Goal: Task Accomplishment & Management: Manage account settings

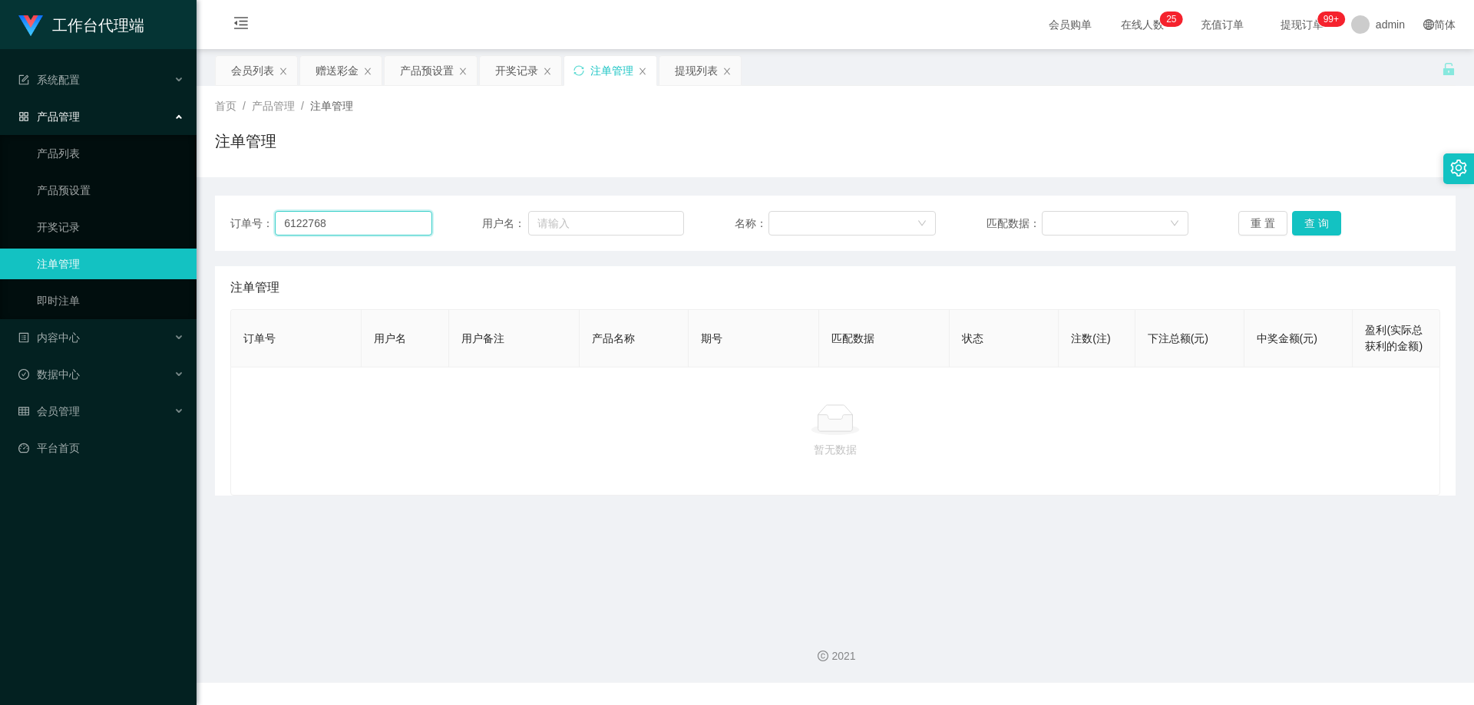
drag, startPoint x: 0, startPoint y: 0, endPoint x: 370, endPoint y: 223, distance: 431.8
click at [362, 223] on input "6122768" at bounding box center [353, 223] width 157 height 25
click at [1315, 223] on button "查 询" at bounding box center [1316, 223] width 49 height 25
click at [249, 74] on div "会员列表" at bounding box center [252, 70] width 43 height 29
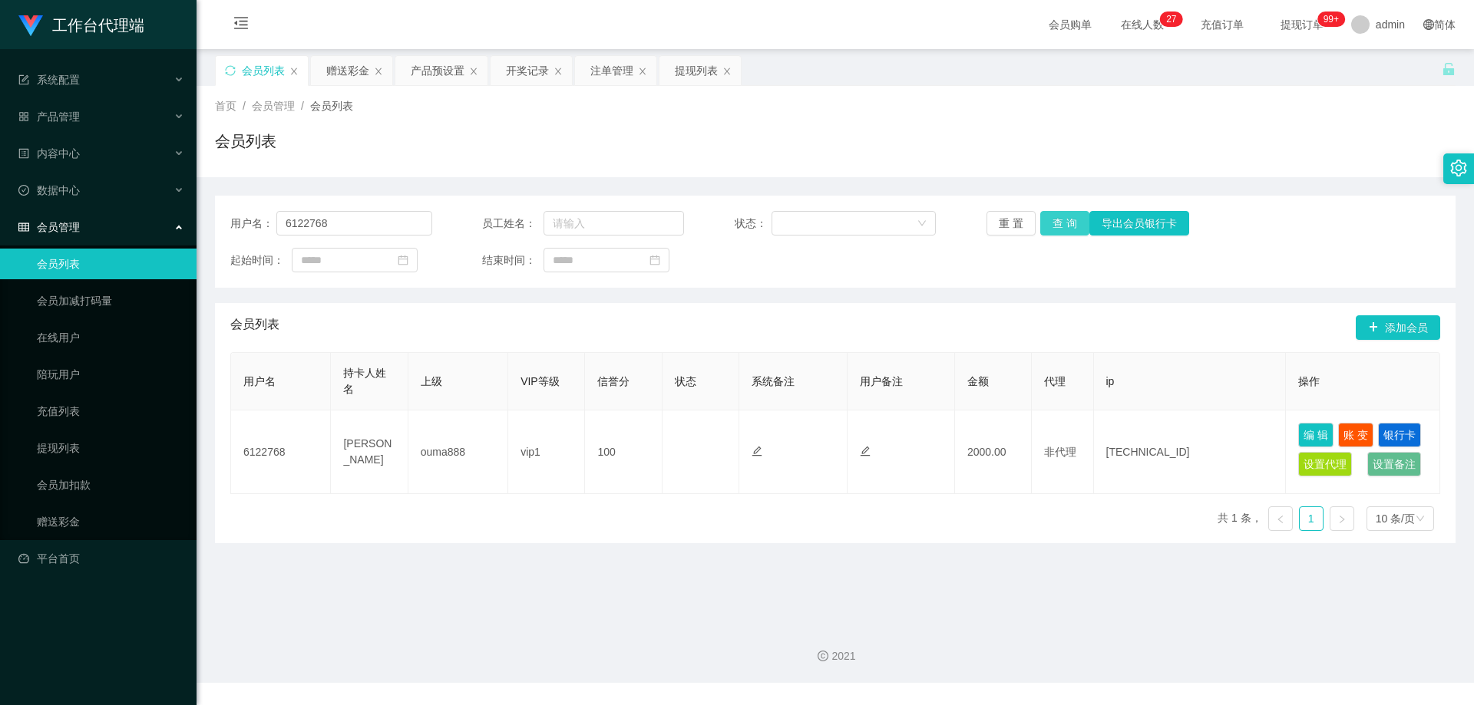
click at [1058, 217] on button "查 询" at bounding box center [1064, 223] width 49 height 25
click at [1058, 220] on button "查 询" at bounding box center [1064, 223] width 49 height 25
click at [1079, 108] on div "首页 / 会员管理 / 会员列表 /" at bounding box center [835, 106] width 1241 height 16
drag, startPoint x: 345, startPoint y: 224, endPoint x: 233, endPoint y: 223, distance: 112.9
click at [233, 223] on div "用户名： 6122768" at bounding box center [331, 223] width 202 height 25
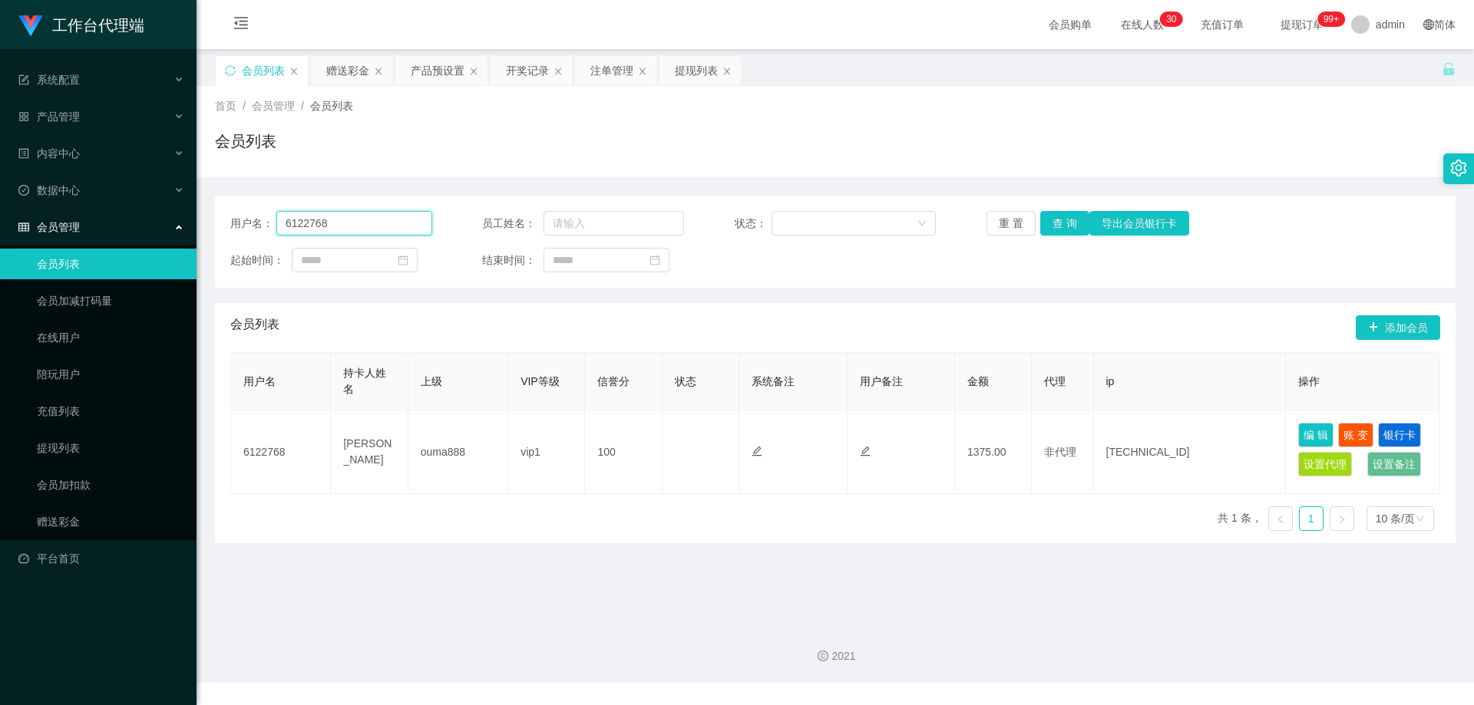
paste input "brandonng"
type input "brandonng"
click at [1049, 220] on button "查 询" at bounding box center [1064, 223] width 49 height 25
click at [1066, 224] on button "查 询" at bounding box center [1064, 223] width 49 height 25
click at [79, 514] on link "赠送彩金" at bounding box center [110, 522] width 147 height 31
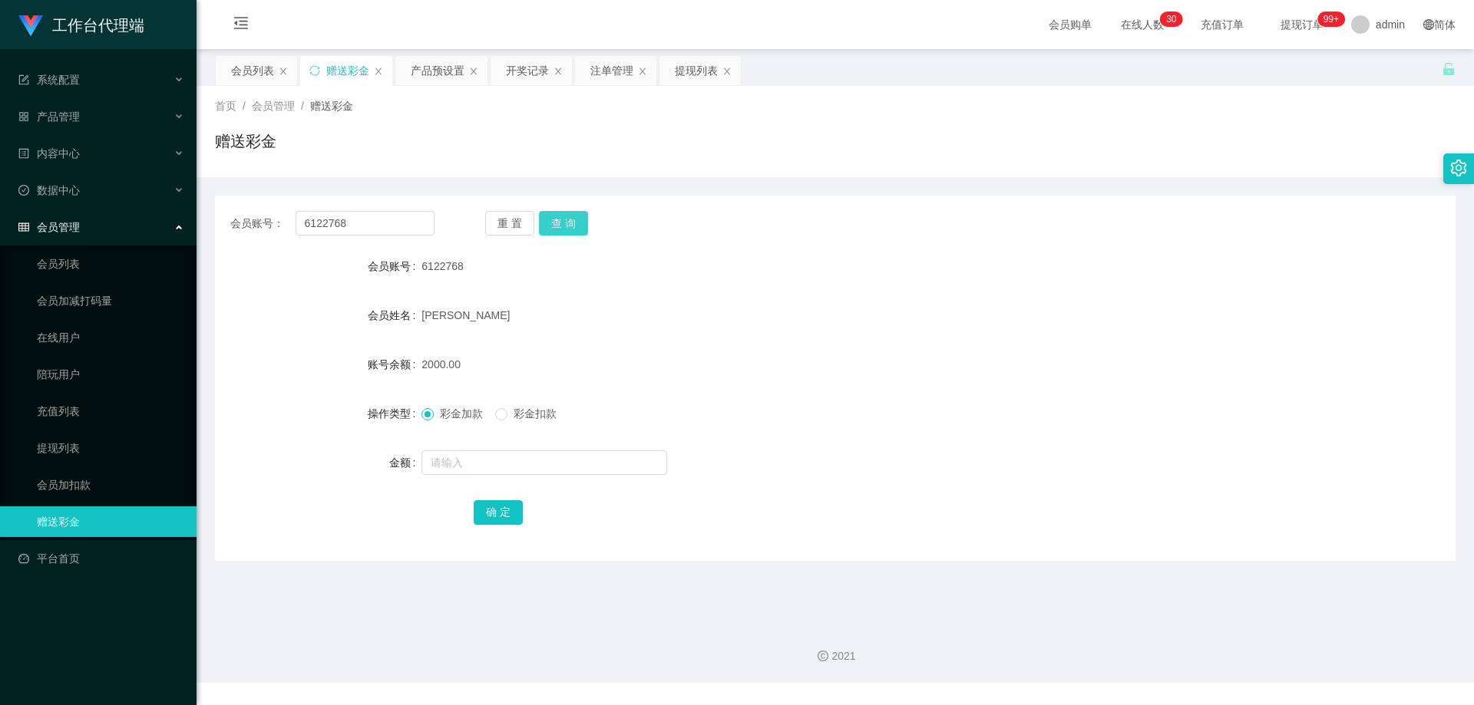
click at [554, 225] on button "查 询" at bounding box center [563, 223] width 49 height 25
drag, startPoint x: 385, startPoint y: 219, endPoint x: 179, endPoint y: 215, distance: 205.8
click at [177, 216] on section "工作台代理端 系统配置 产品管理 产品列表 产品预设置 开奖记录 注单管理 即时注单 内容中心 数据中心 会员管理 会员列表 会员加减打码量 在线用户 陪玩用…" at bounding box center [737, 341] width 1474 height 683
paste input "brandonng"
type input "brandonng"
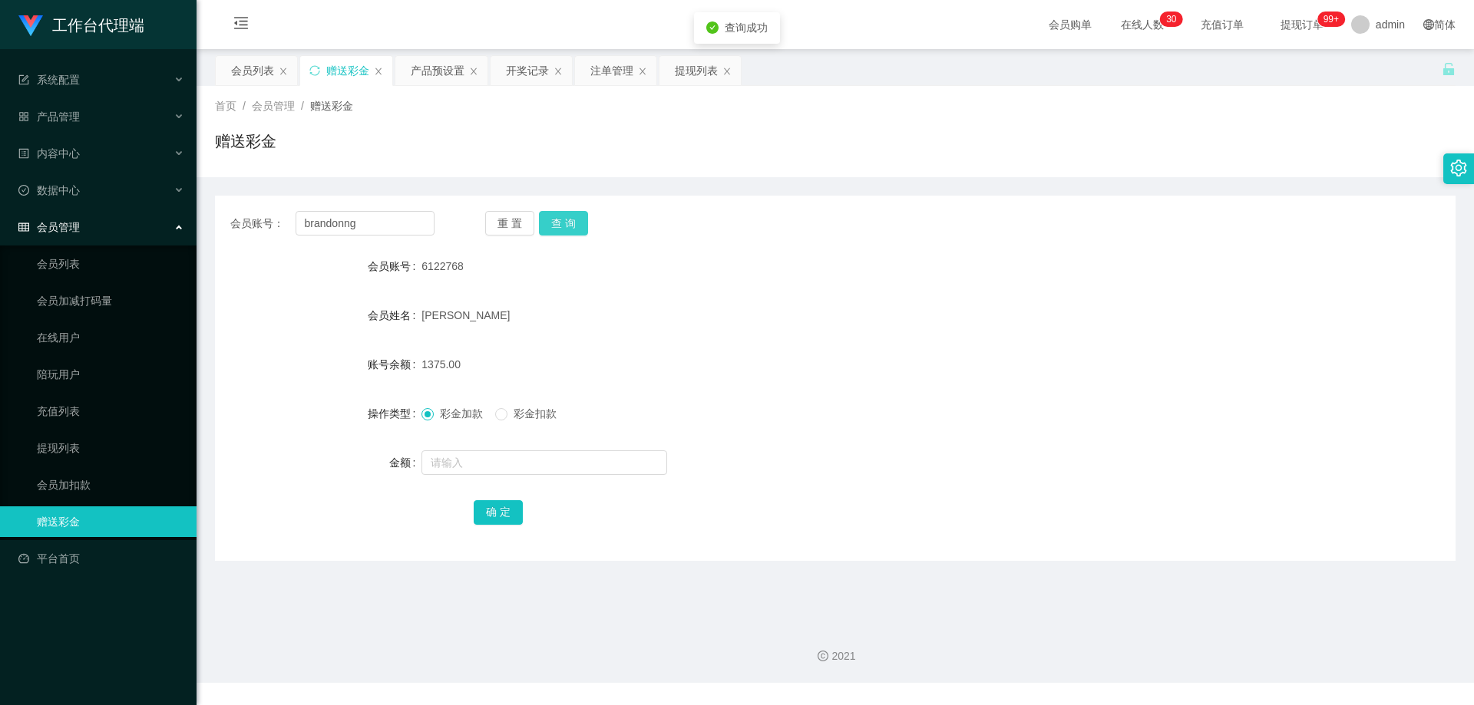
click at [562, 216] on button "查 询" at bounding box center [563, 223] width 49 height 25
click at [464, 466] on input "text" at bounding box center [544, 463] width 246 height 25
type input "500"
click at [497, 512] on button "确 定" at bounding box center [498, 513] width 49 height 25
click at [977, 395] on form "会员账号 brandonng 会员姓名 [PERSON_NAME] 账号余额 500.00 操作类型 彩金加款 彩金扣款 金额 确 定" at bounding box center [835, 389] width 1241 height 276
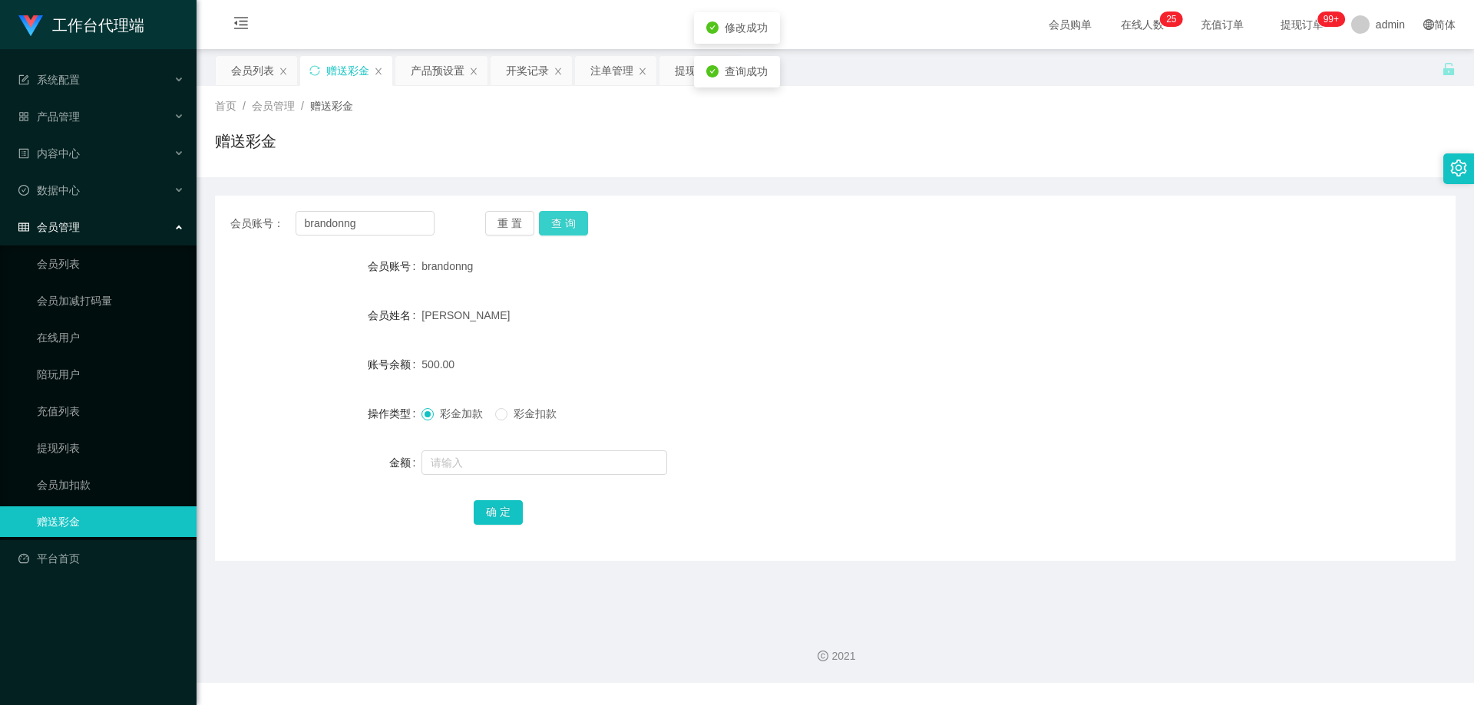
click at [557, 230] on button "查 询" at bounding box center [563, 223] width 49 height 25
click at [563, 214] on button "查 询" at bounding box center [563, 223] width 49 height 25
click at [563, 221] on div "重 置 查 询" at bounding box center [587, 223] width 204 height 25
click at [563, 222] on button "查 询" at bounding box center [563, 223] width 49 height 25
drag, startPoint x: 834, startPoint y: 259, endPoint x: 833, endPoint y: 270, distance: 11.6
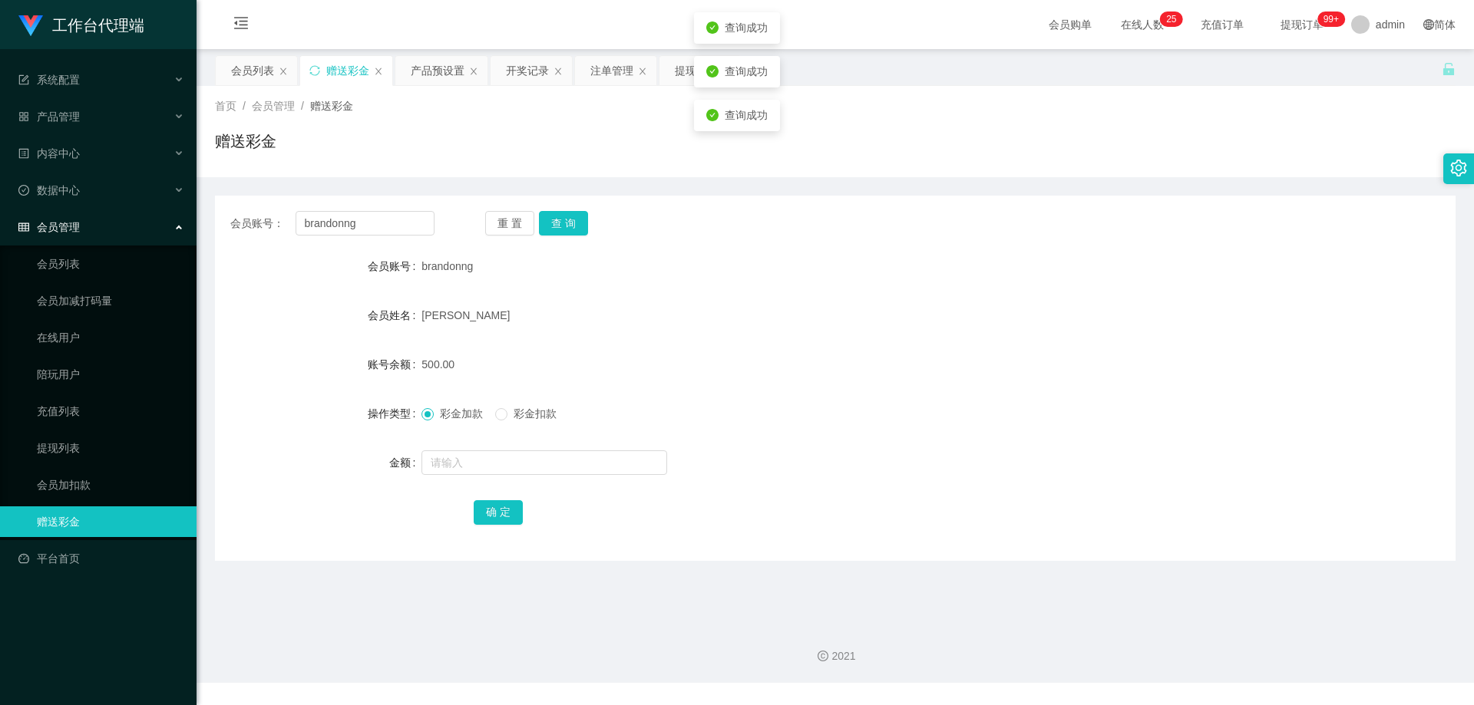
click at [834, 259] on div "brandonng" at bounding box center [783, 266] width 724 height 31
click at [422, 74] on div "产品预设置" at bounding box center [438, 70] width 54 height 29
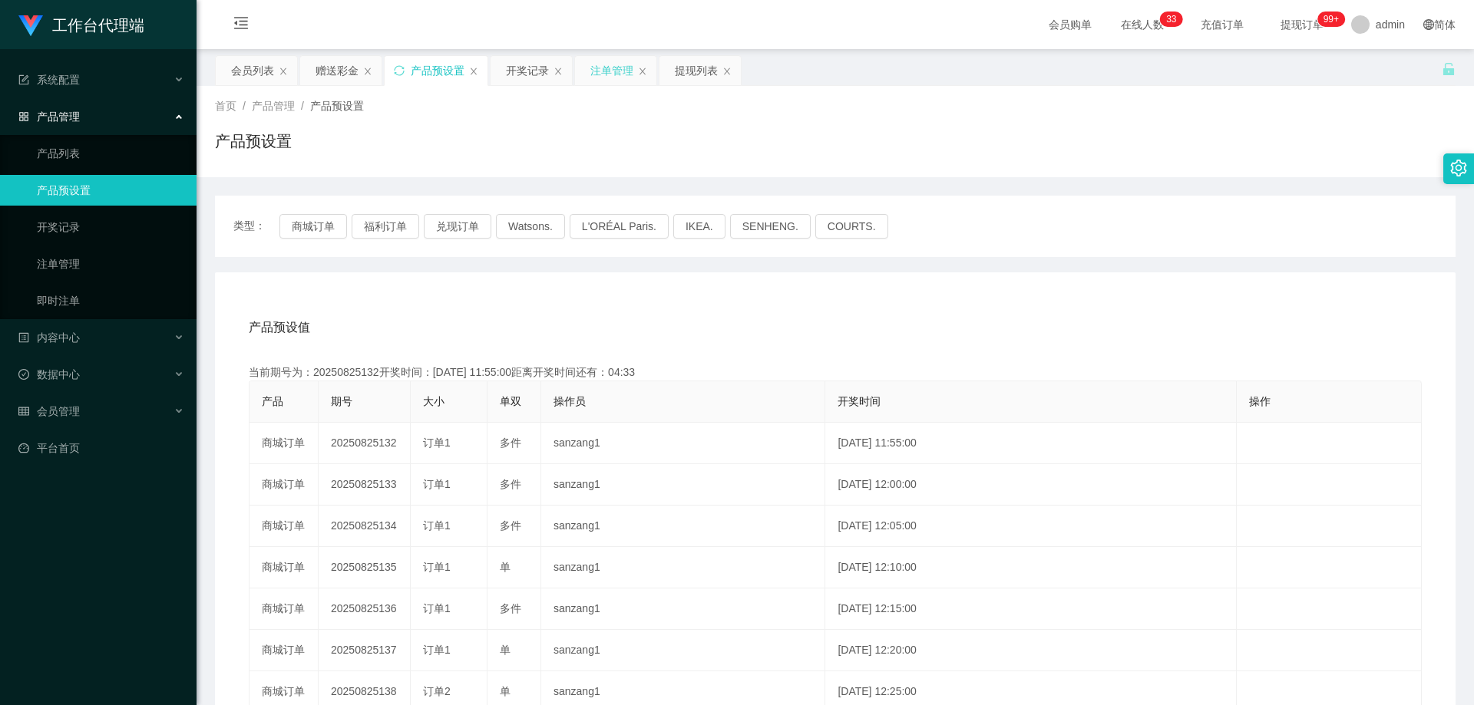
click at [603, 71] on div "注单管理" at bounding box center [611, 70] width 43 height 29
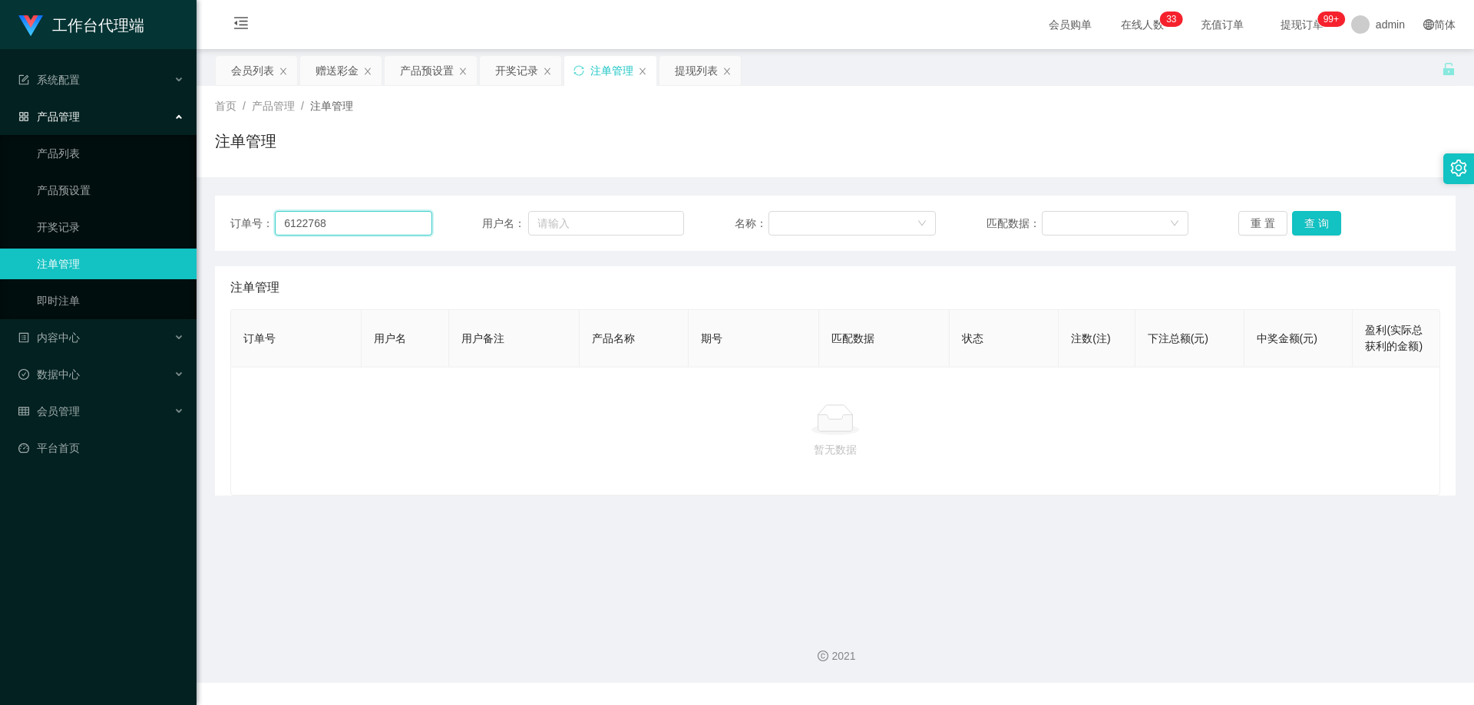
drag, startPoint x: 358, startPoint y: 223, endPoint x: 421, endPoint y: 222, distance: 63.0
click at [358, 223] on input "6122768" at bounding box center [353, 223] width 157 height 25
click at [1315, 221] on button "查 询" at bounding box center [1316, 223] width 49 height 25
drag, startPoint x: 394, startPoint y: 213, endPoint x: 256, endPoint y: 218, distance: 137.5
click at [243, 219] on div "订单号： 6122768" at bounding box center [331, 223] width 202 height 25
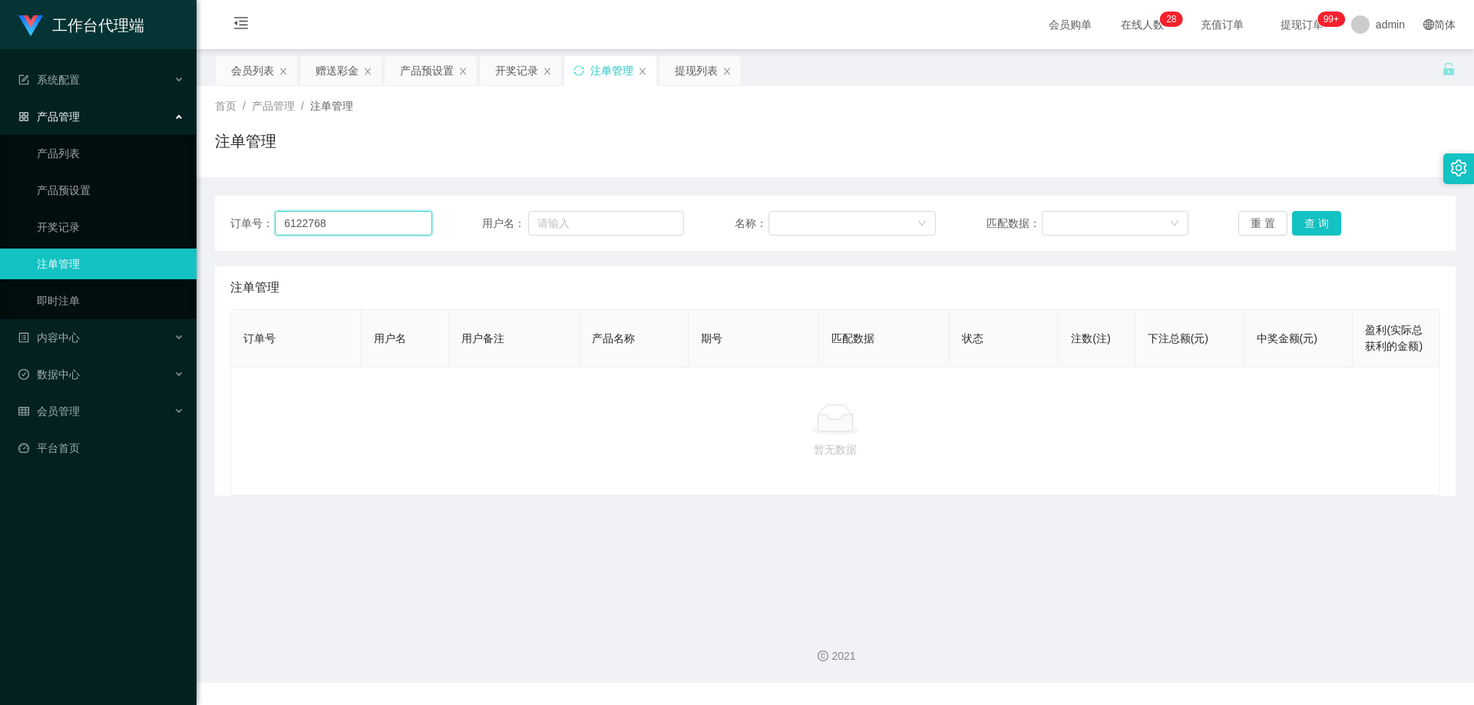
paste input "brandonng"
type input "brandonng"
click at [1309, 223] on button "查 询" at bounding box center [1316, 223] width 49 height 25
click at [1315, 222] on button "查 询" at bounding box center [1316, 223] width 49 height 25
click at [1315, 222] on div "重 置 查 询" at bounding box center [1339, 223] width 202 height 25
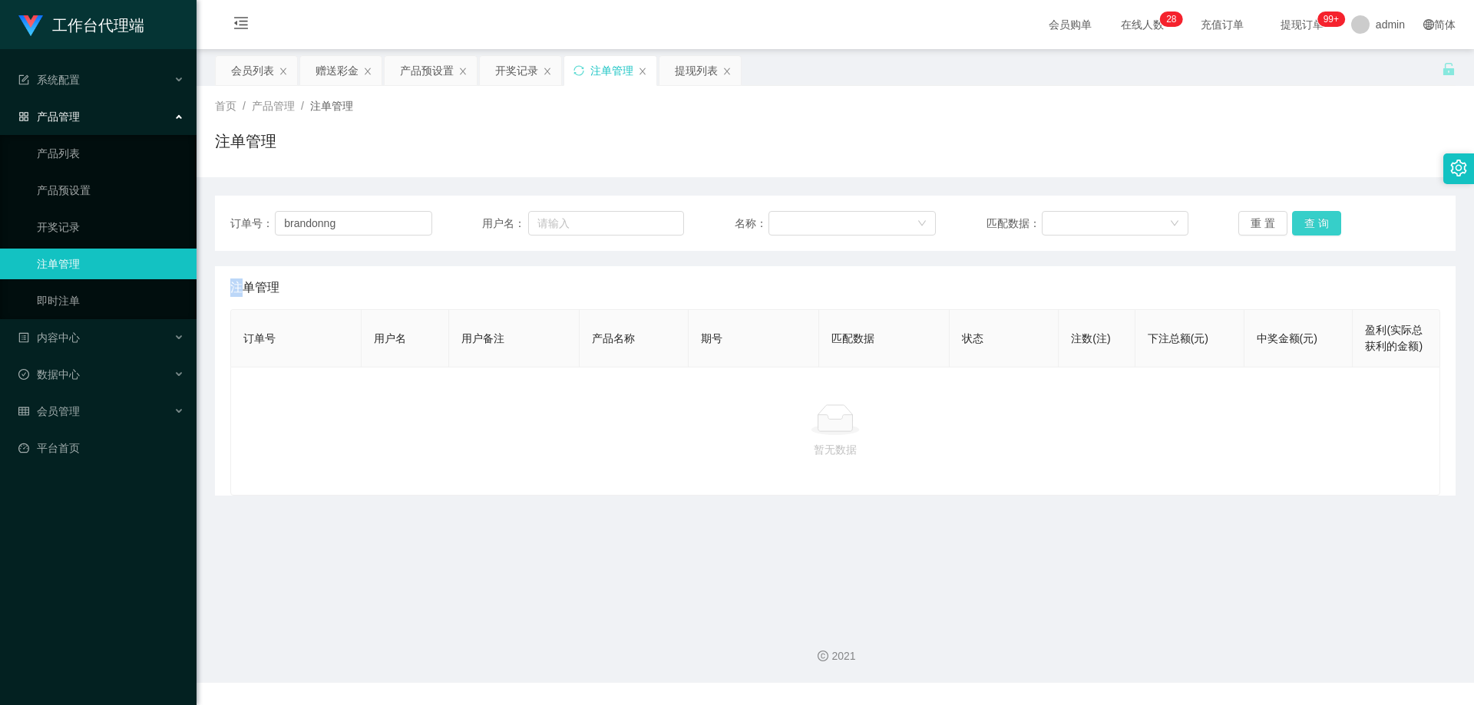
click at [1315, 222] on button "查 询" at bounding box center [1316, 223] width 49 height 25
click at [1315, 222] on div "重 置 查 询" at bounding box center [1339, 223] width 202 height 25
click at [1315, 222] on button "查 询" at bounding box center [1316, 223] width 49 height 25
click at [807, 484] on div "暂无数据" at bounding box center [835, 431] width 1210 height 129
click at [364, 224] on input "brandonng" at bounding box center [353, 223] width 157 height 25
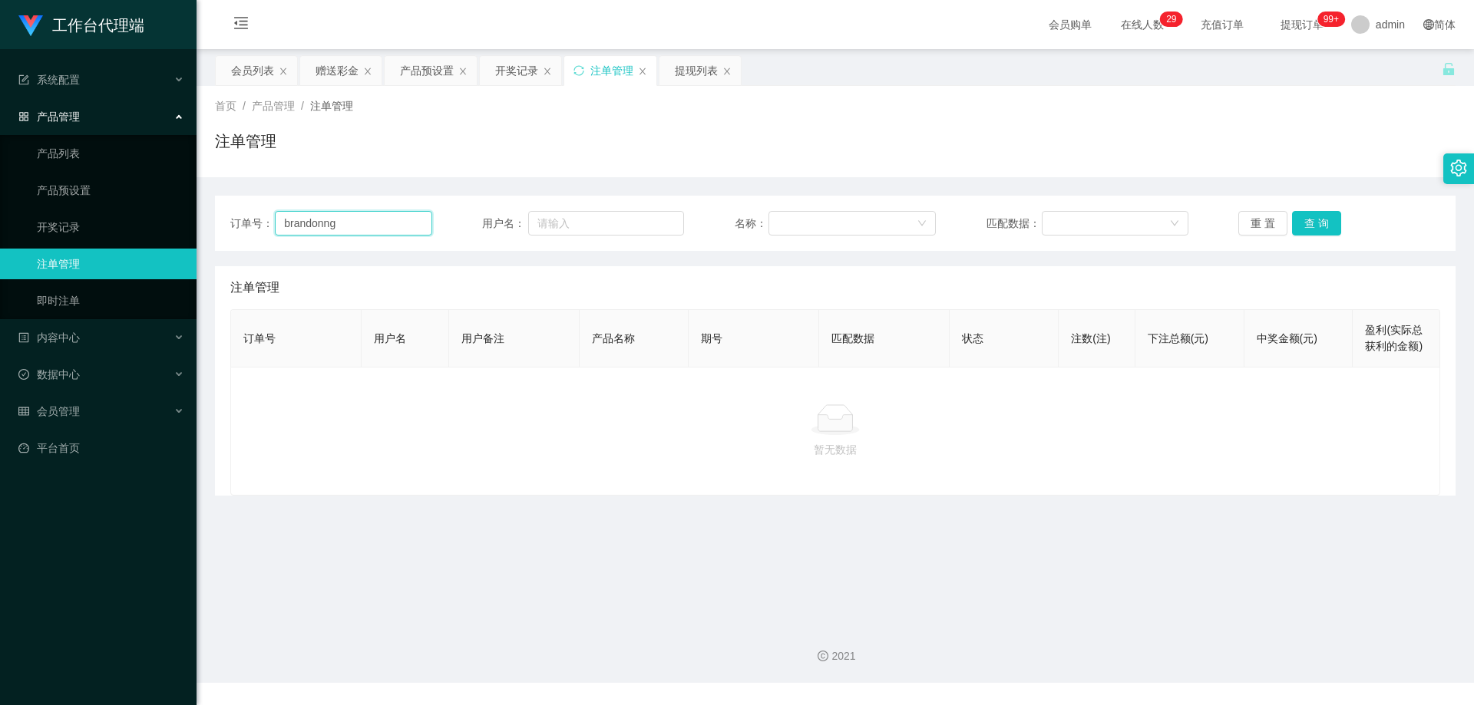
drag, startPoint x: 375, startPoint y: 220, endPoint x: 225, endPoint y: 211, distance: 149.9
click at [225, 211] on div "订单号： brandonng 用户名： 名称： 匹配数据： 重 置 查 询" at bounding box center [835, 223] width 1241 height 55
click at [596, 220] on input "text" at bounding box center [606, 223] width 156 height 25
paste input "brandonng"
type input "brandonng"
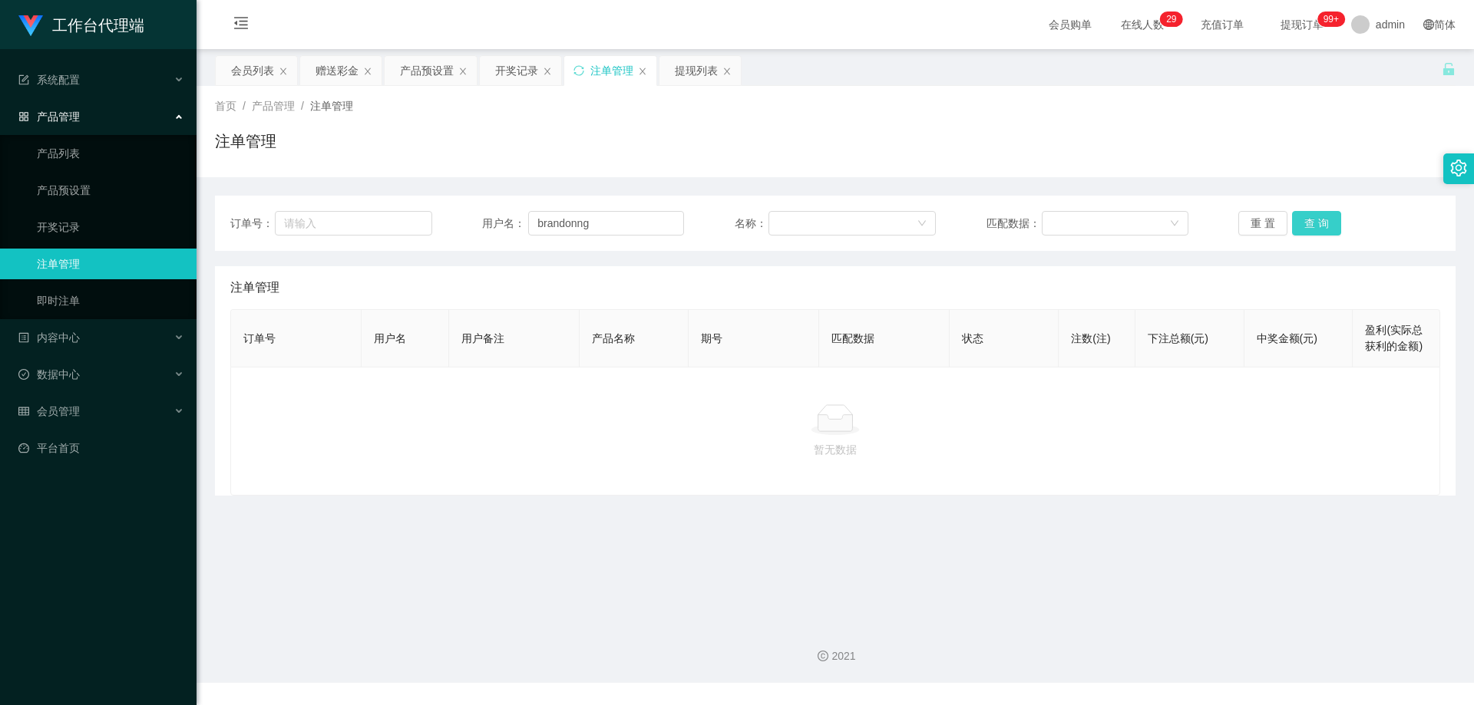
click at [1325, 224] on button "查 询" at bounding box center [1316, 223] width 49 height 25
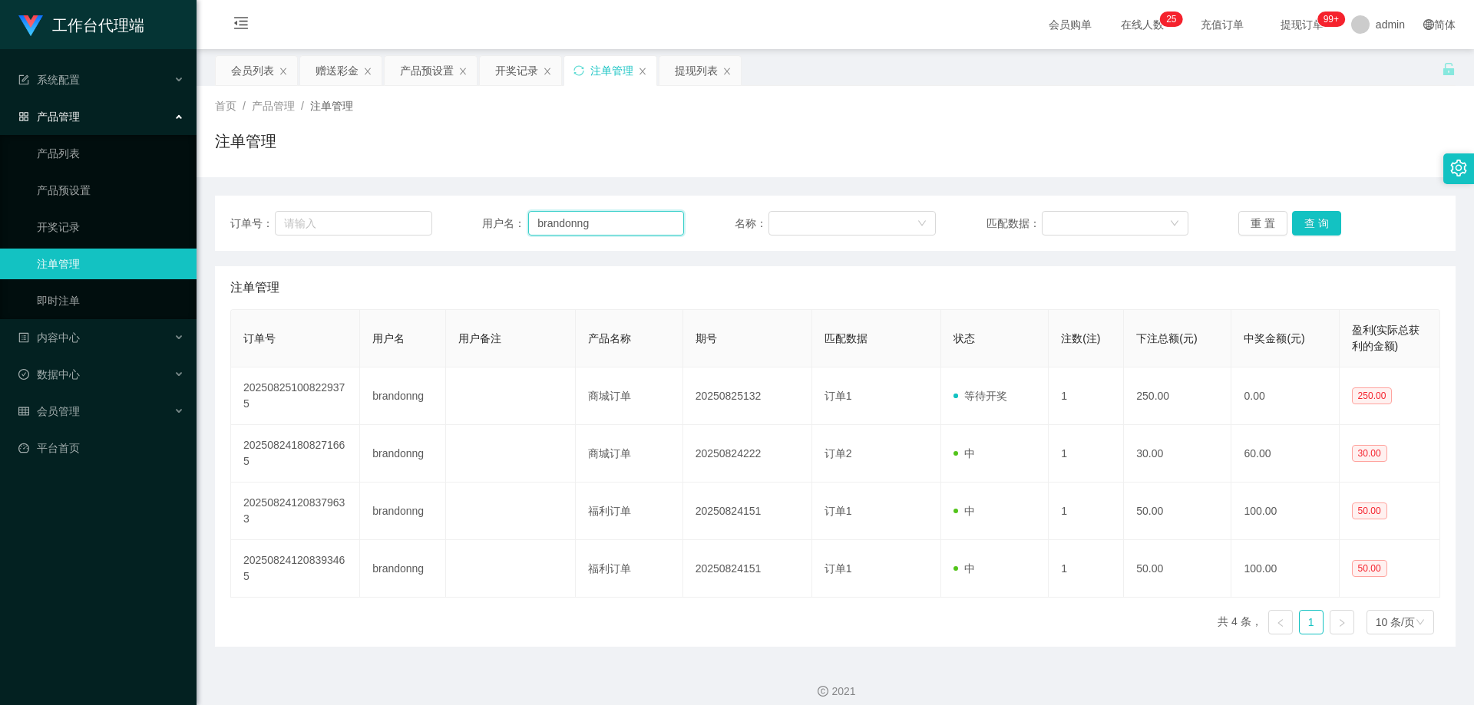
drag, startPoint x: 604, startPoint y: 218, endPoint x: 532, endPoint y: 219, distance: 72.2
click at [532, 219] on input "brandonng" at bounding box center [606, 223] width 156 height 25
click at [246, 71] on div "会员列表" at bounding box center [252, 70] width 43 height 29
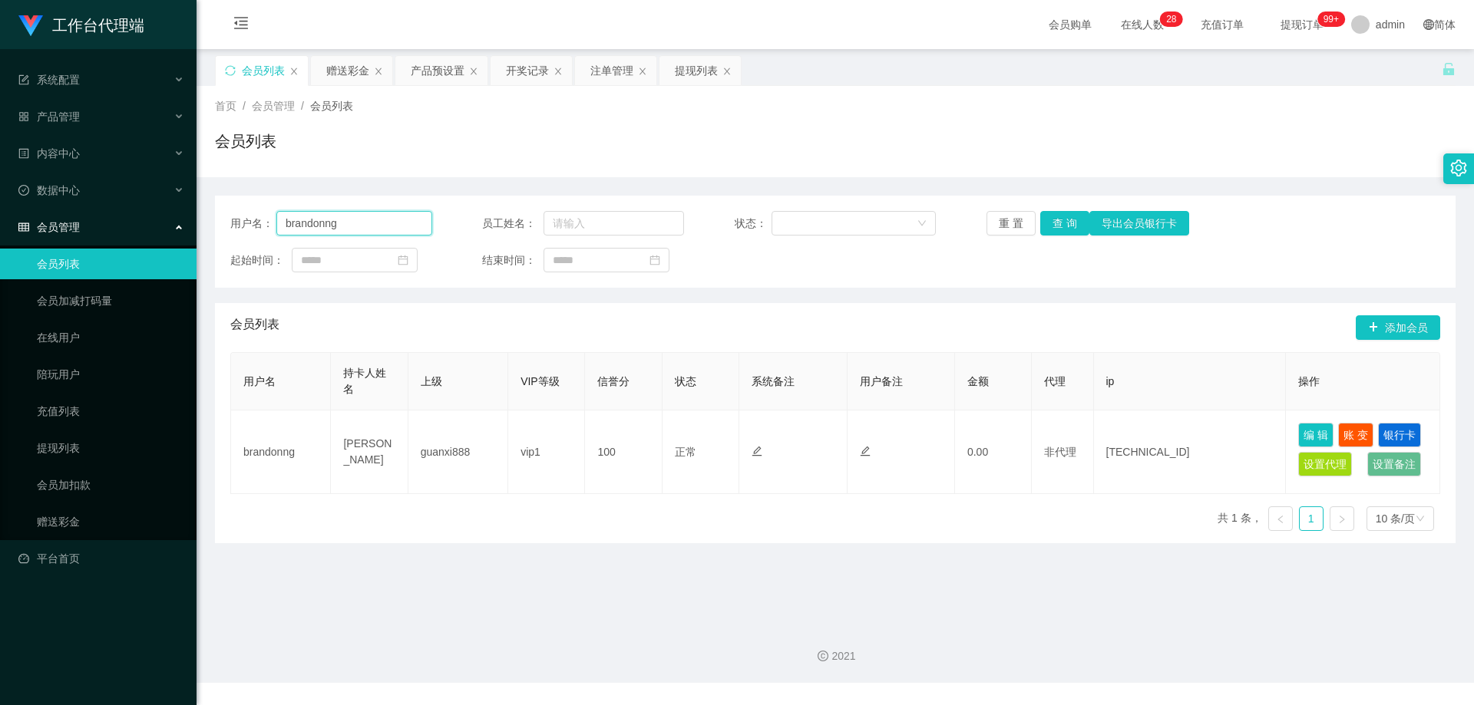
drag, startPoint x: 358, startPoint y: 223, endPoint x: 276, endPoint y: 221, distance: 82.2
click at [276, 221] on input "brandonng" at bounding box center [354, 223] width 156 height 25
click at [1061, 220] on button "查 询" at bounding box center [1064, 223] width 49 height 25
